Goal: Transaction & Acquisition: Purchase product/service

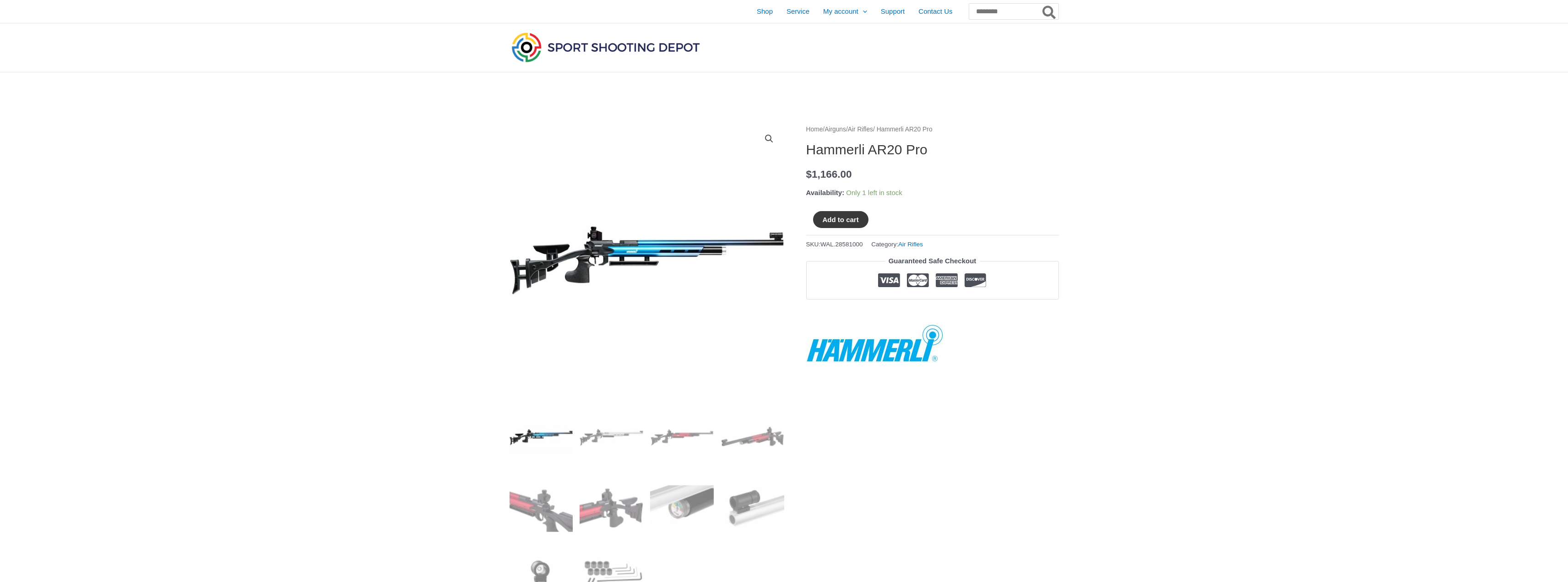
click at [832, 222] on button "Add to cart" at bounding box center [841, 220] width 55 height 17
click at [919, 7] on span "Contact Us" at bounding box center [936, 12] width 34 height 23
click at [757, 7] on span "Shop" at bounding box center [765, 12] width 16 height 23
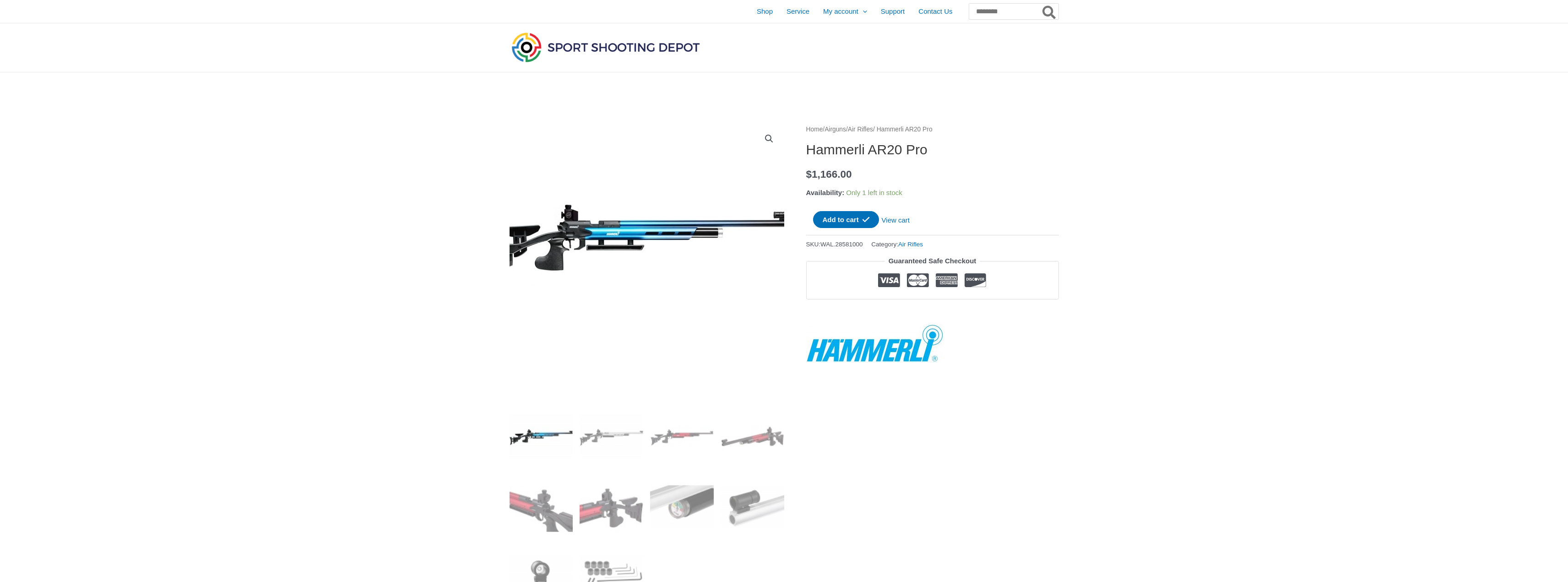
drag, startPoint x: 744, startPoint y: 165, endPoint x: 734, endPoint y: 169, distance: 10.8
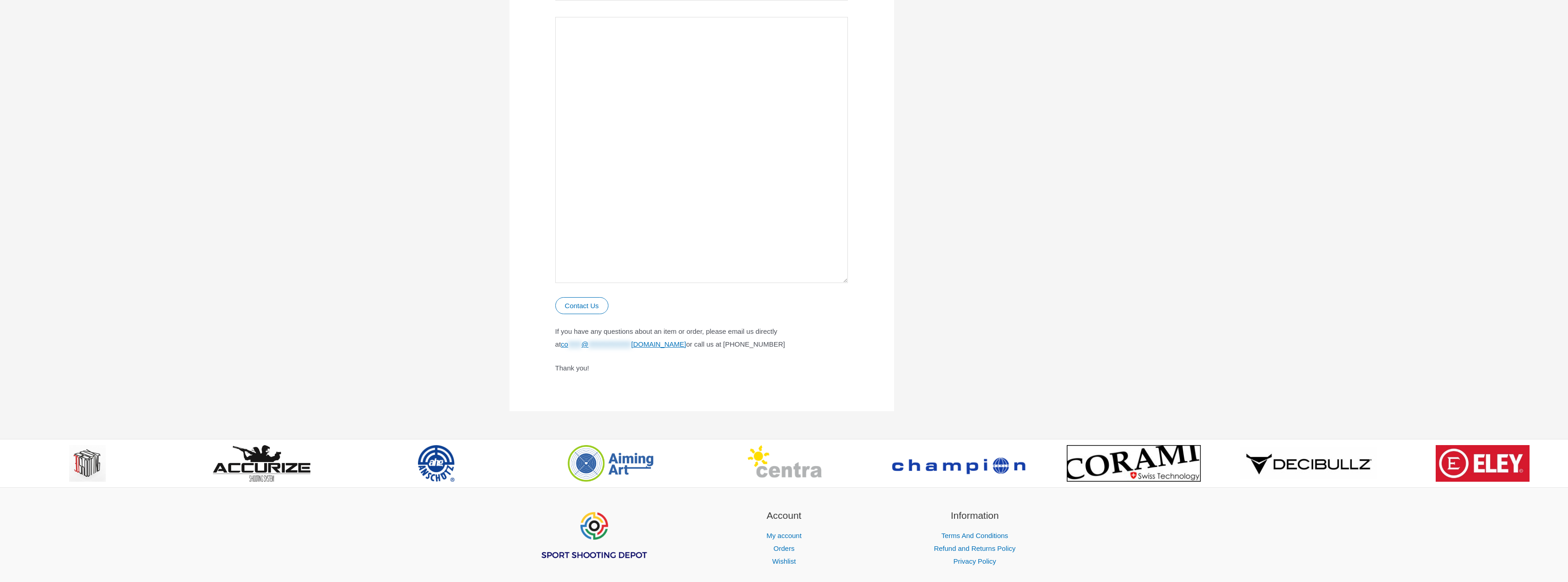
scroll to position [366, 0]
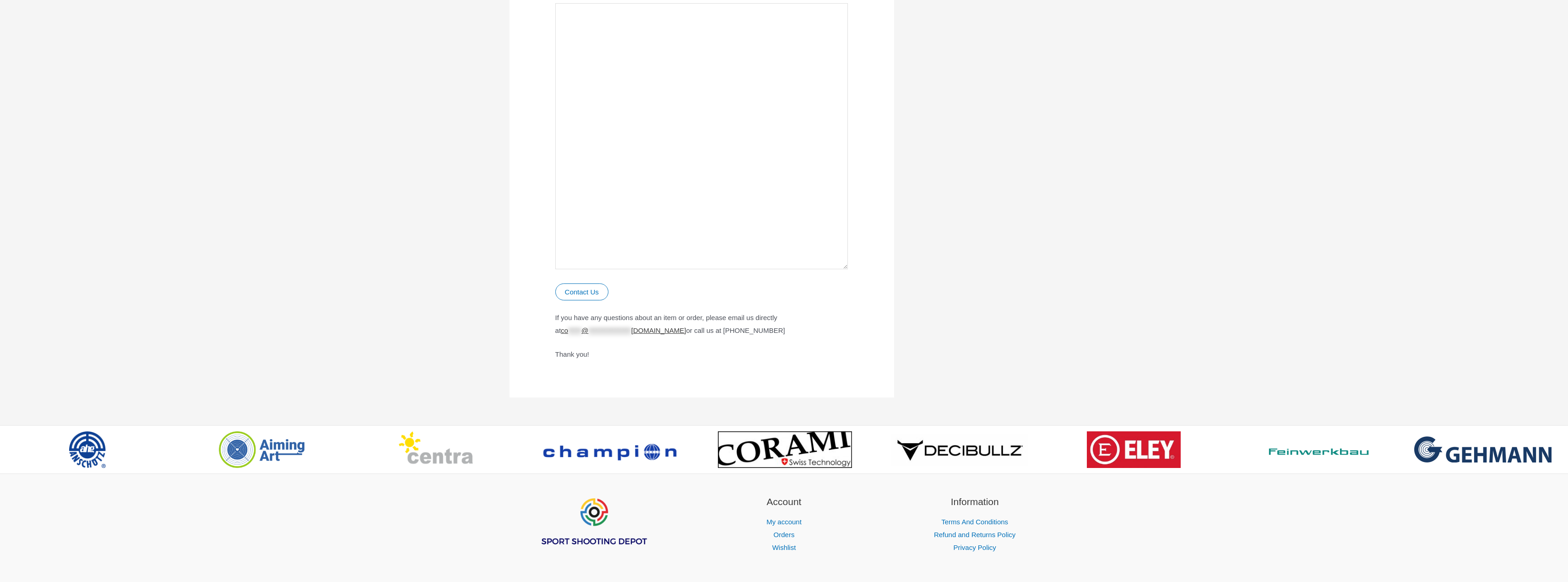
click at [568, 334] on span "*****" at bounding box center [575, 330] width 13 height 8
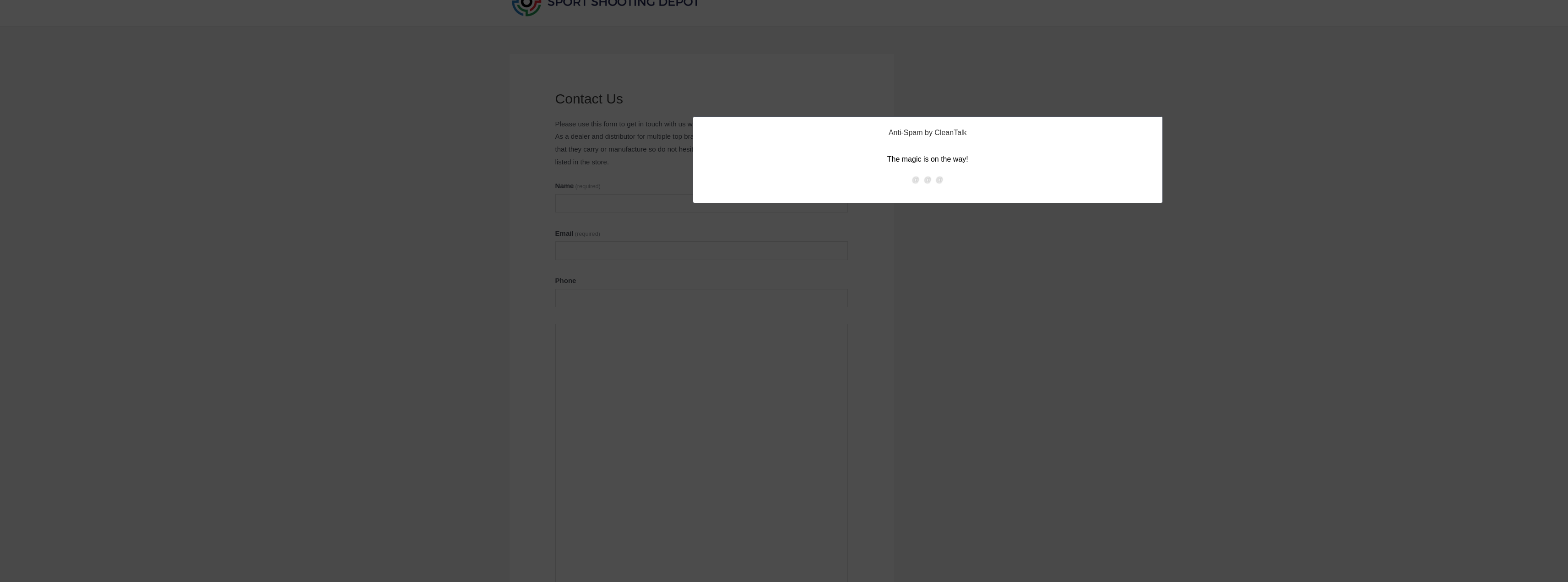
click at [547, 291] on body "Skip to content Shop Service My account Menu Toggle Orders Wishlist Support Con…" at bounding box center [784, 460] width 1568 height 1011
drag, startPoint x: 723, startPoint y: 93, endPoint x: 708, endPoint y: 95, distance: 15.1
